Goal: Transaction & Acquisition: Subscribe to service/newsletter

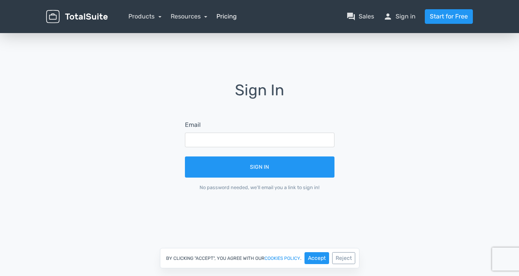
click at [226, 19] on link "Pricing" at bounding box center [226, 16] width 20 height 9
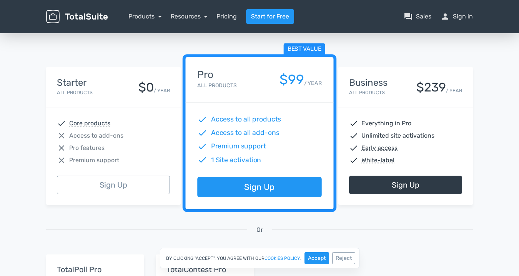
scroll to position [97, 0]
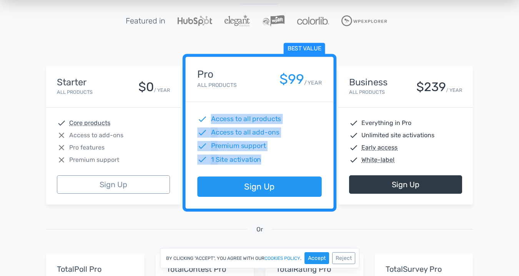
drag, startPoint x: 213, startPoint y: 117, endPoint x: 268, endPoint y: 161, distance: 70.5
click at [268, 161] on div "check Access to all products check Access to all add-ons check Premium support …" at bounding box center [260, 139] width 148 height 75
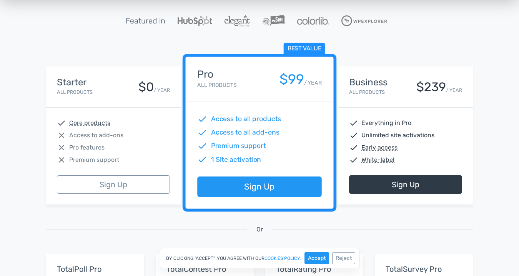
click at [293, 143] on div "check Premium support" at bounding box center [259, 146] width 124 height 10
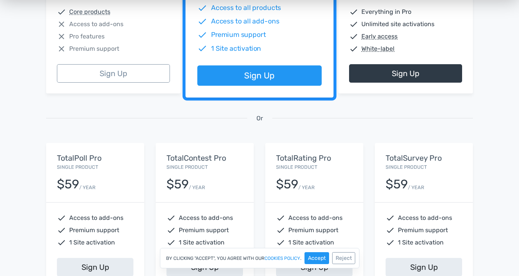
scroll to position [210, 0]
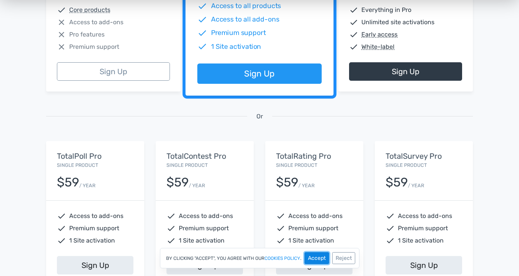
click at [322, 260] on button "Accept" at bounding box center [316, 258] width 25 height 12
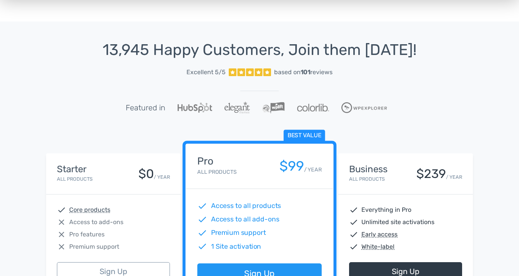
scroll to position [0, 0]
